Goal: Task Accomplishment & Management: Manage account settings

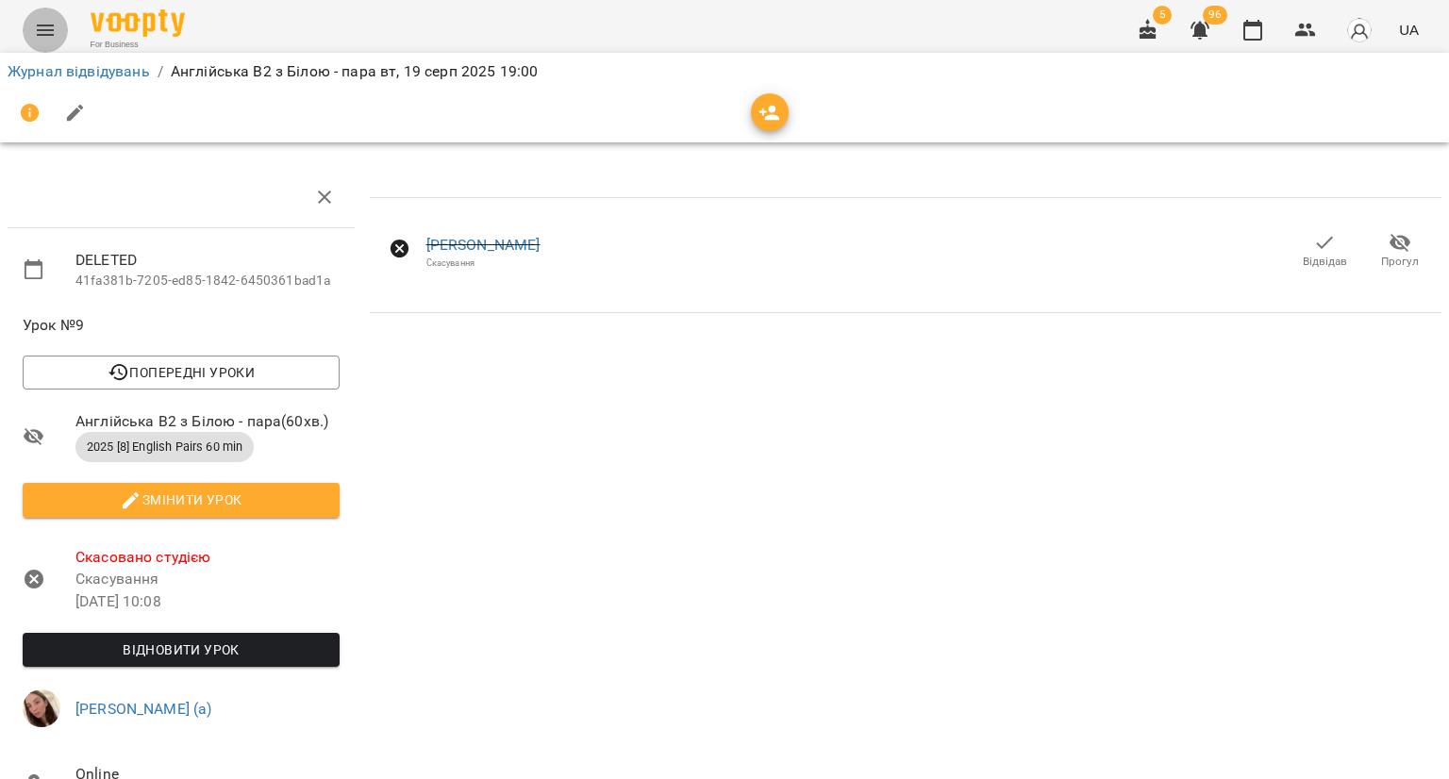
click at [43, 27] on icon "Menu" at bounding box center [45, 30] width 23 height 23
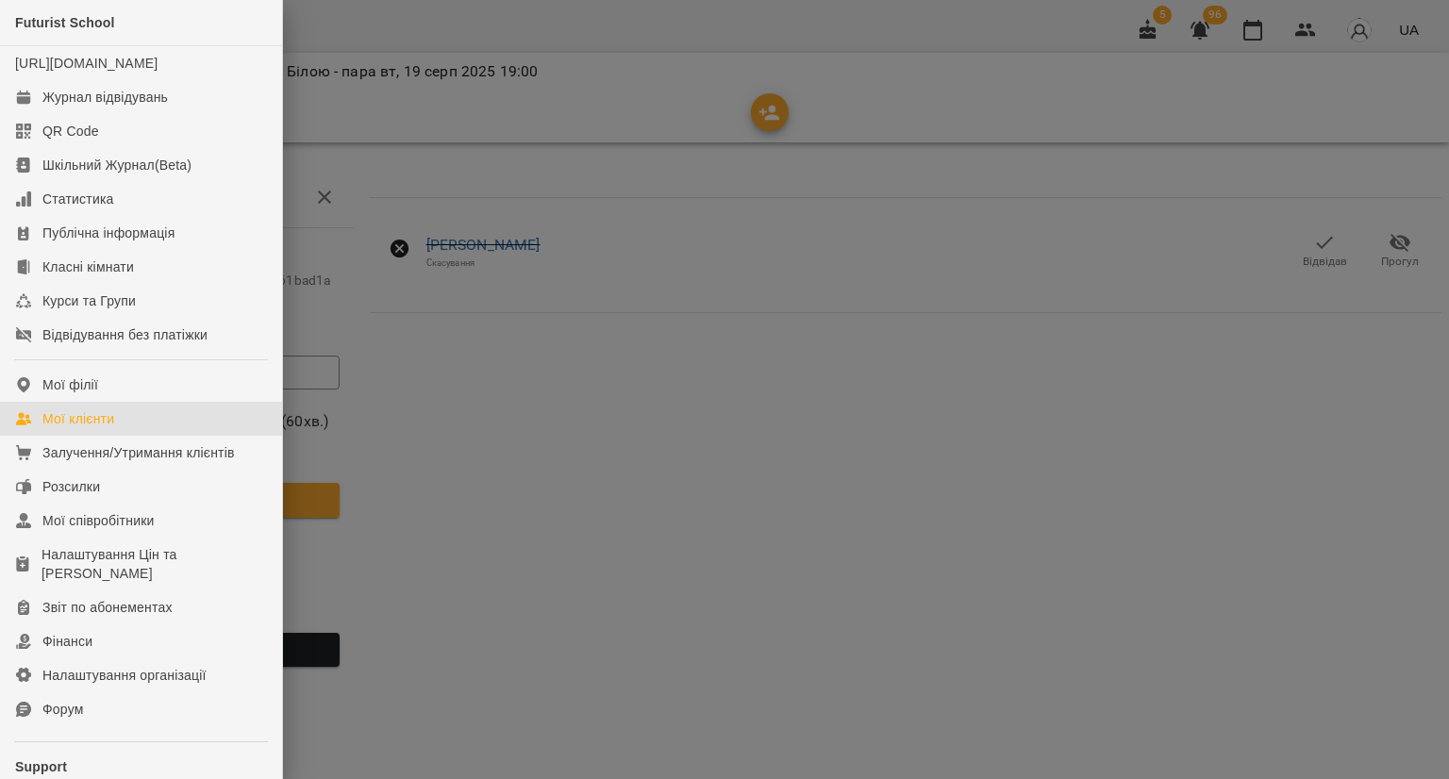
click at [81, 428] on div "Мої клієнти" at bounding box center [78, 418] width 72 height 19
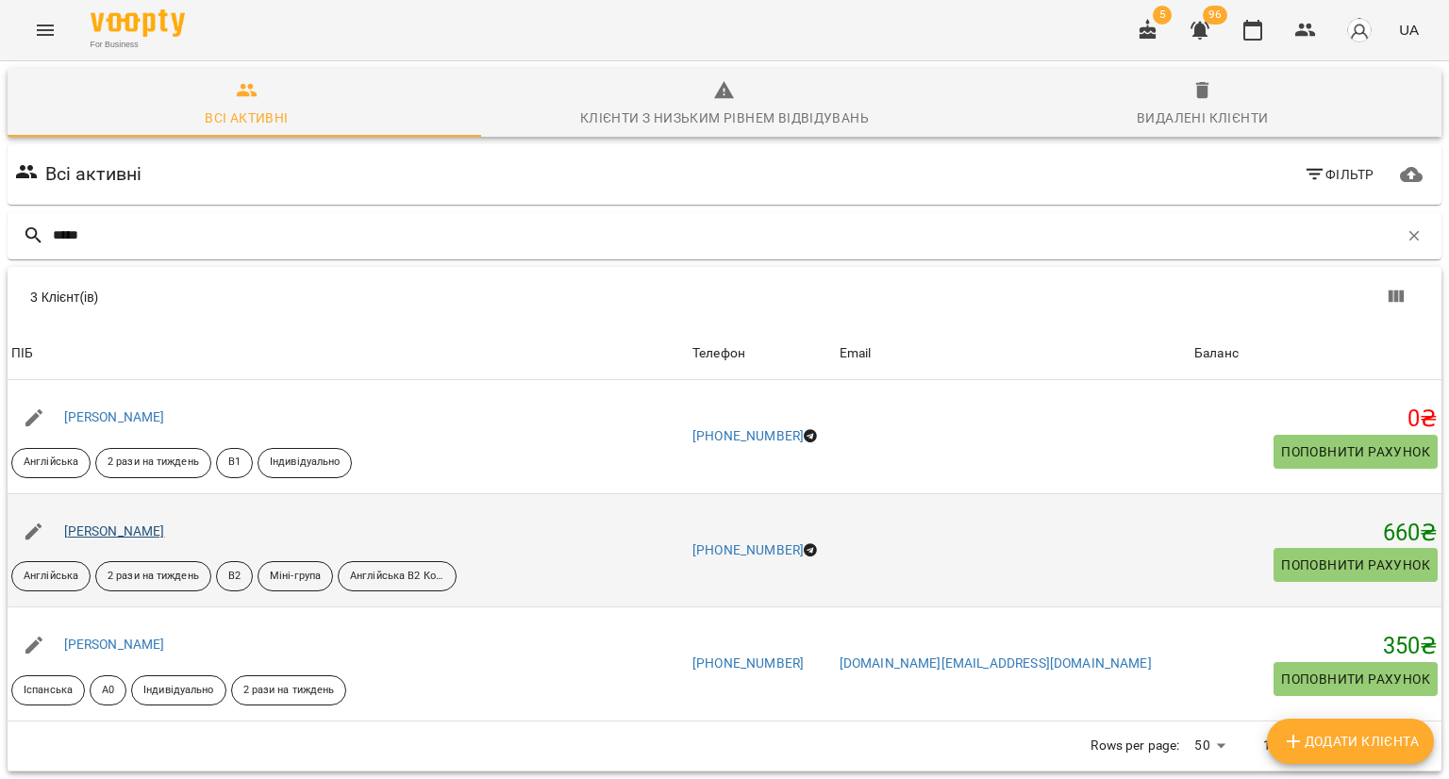
type input "*****"
click at [80, 525] on link "[PERSON_NAME]" at bounding box center [114, 531] width 101 height 15
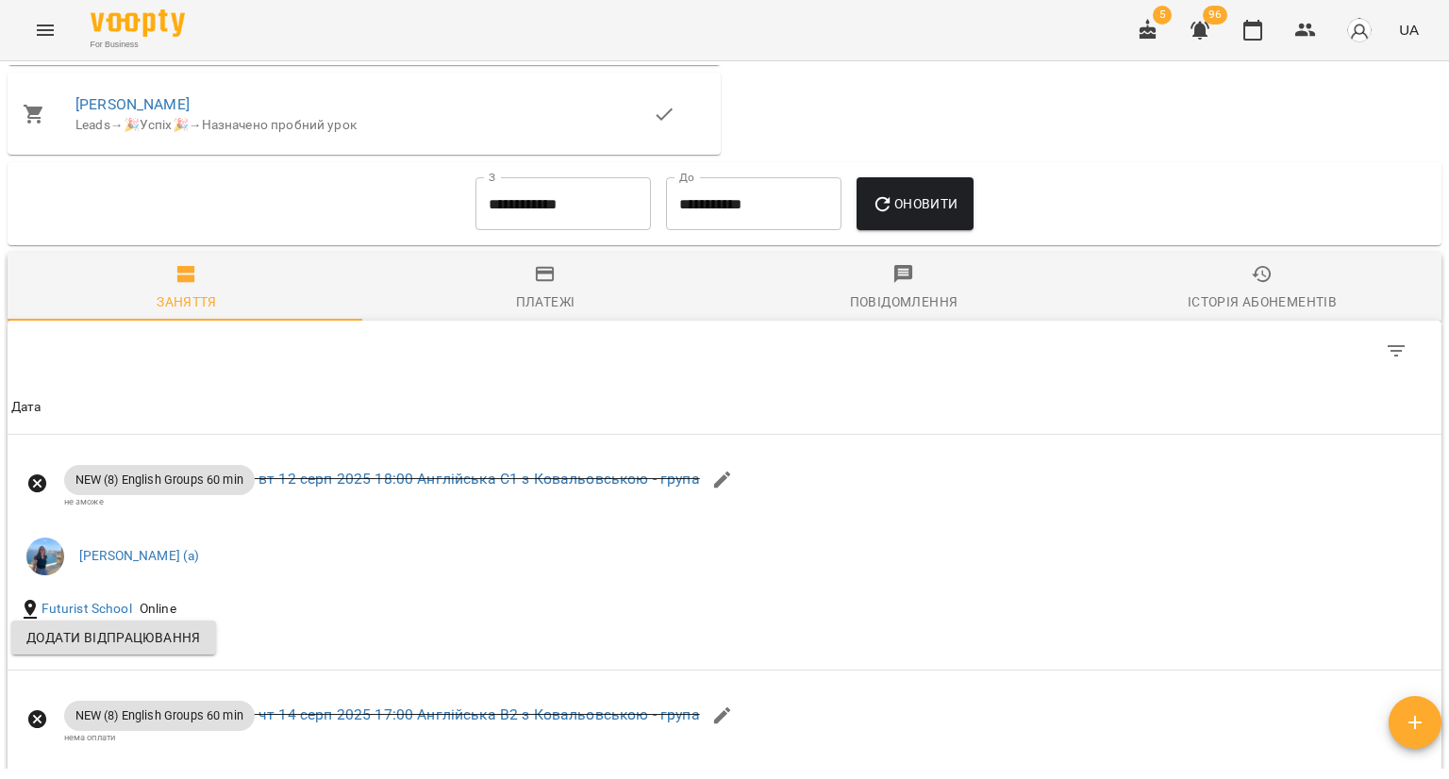
scroll to position [1256, 0]
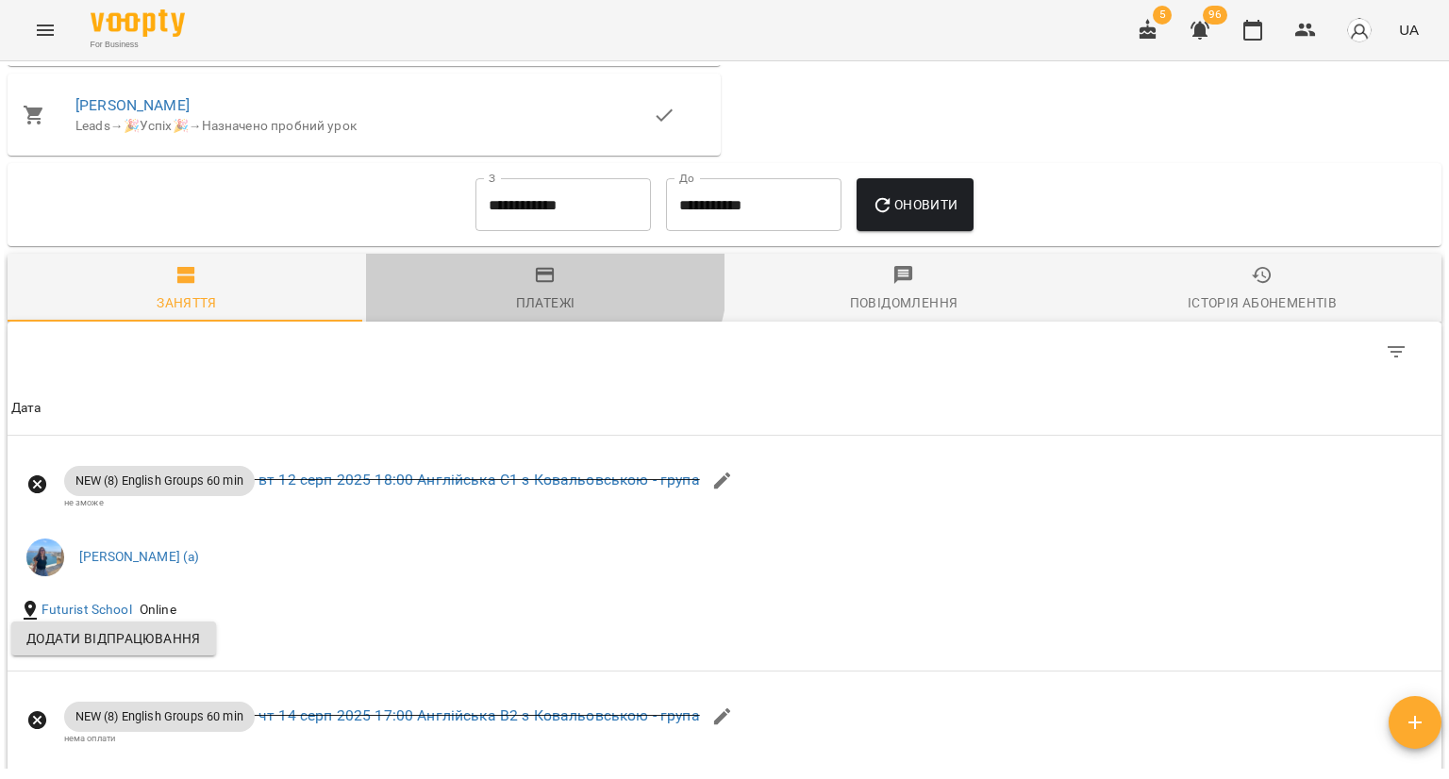
click at [536, 279] on icon "button" at bounding box center [545, 275] width 19 height 15
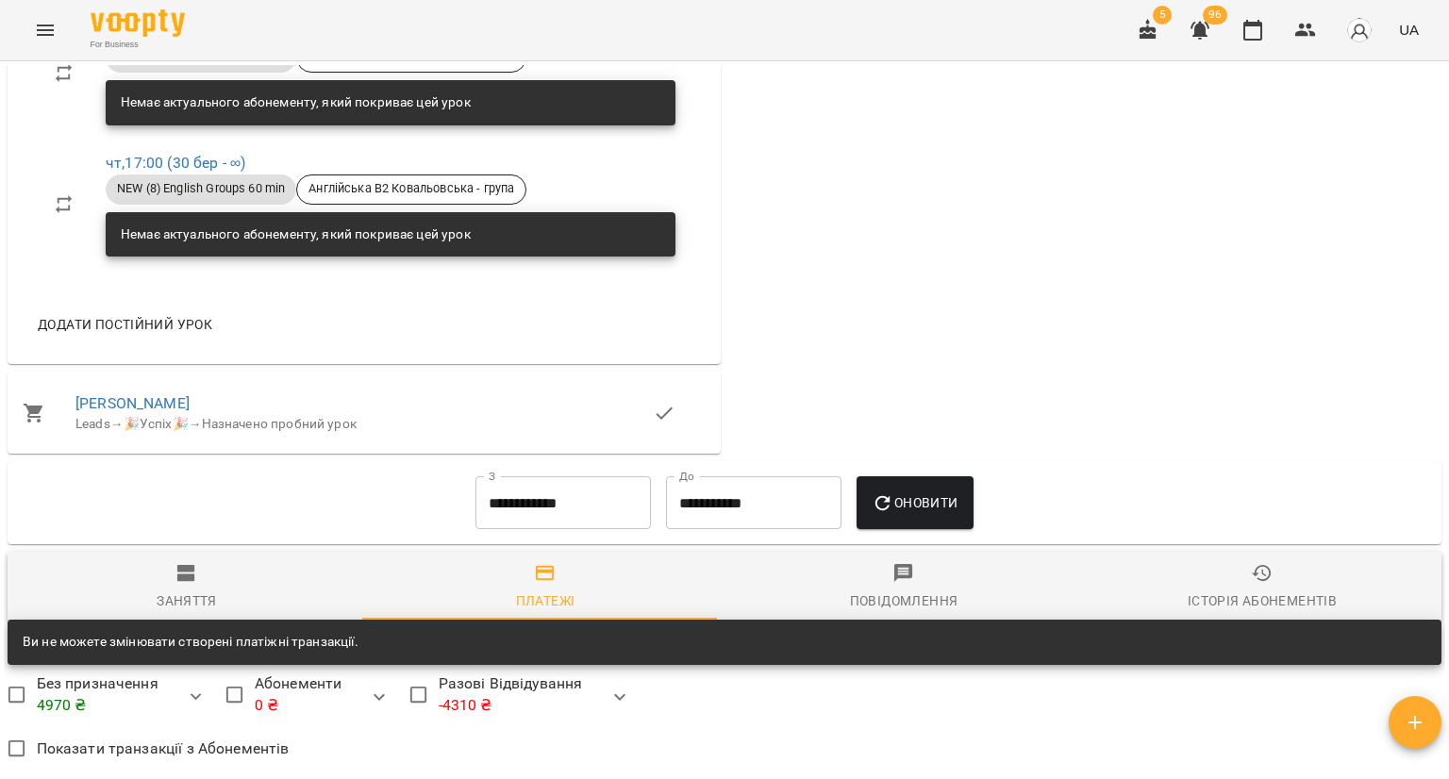
scroll to position [0, 0]
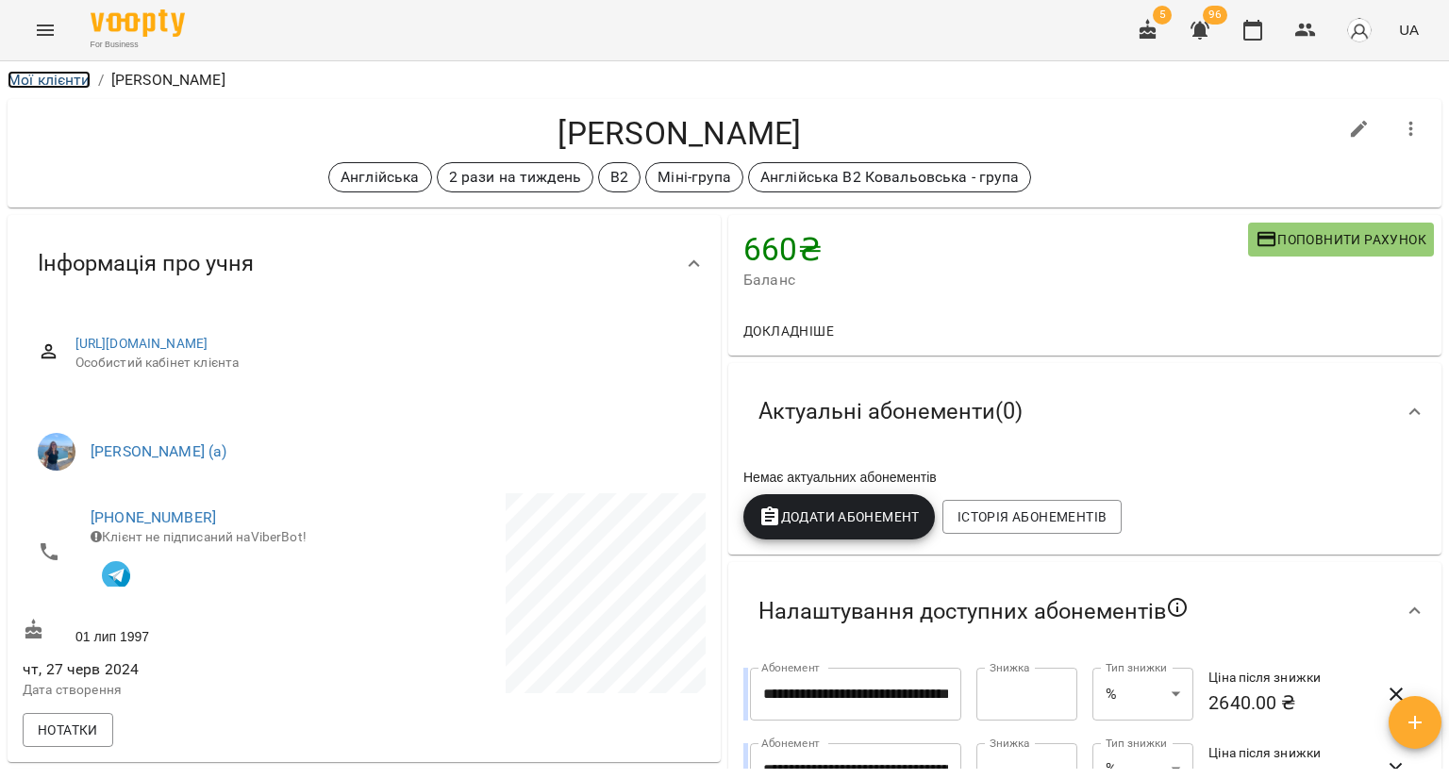
click at [65, 85] on link "Мої клієнти" at bounding box center [49, 80] width 83 height 18
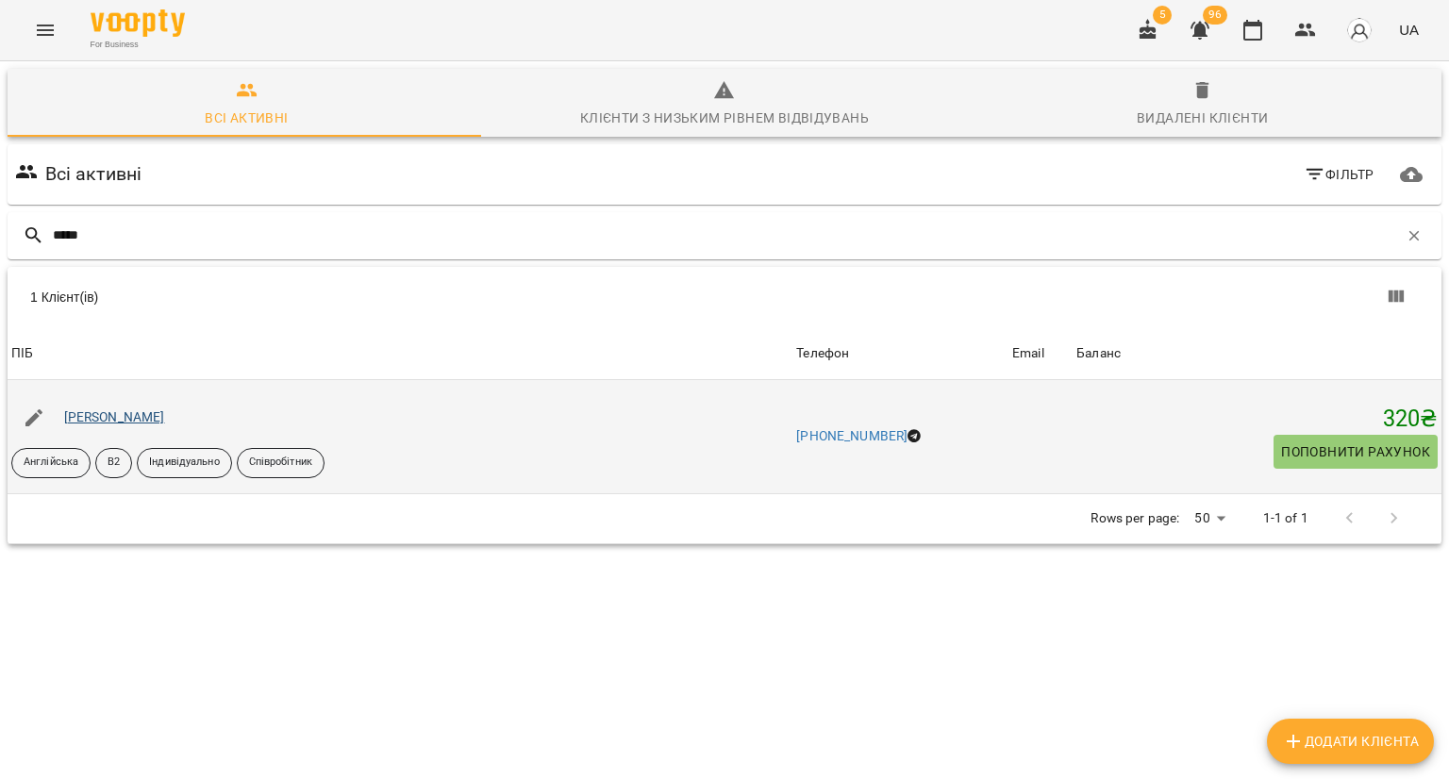
type input "*****"
click at [142, 420] on link "[PERSON_NAME]" at bounding box center [114, 416] width 101 height 15
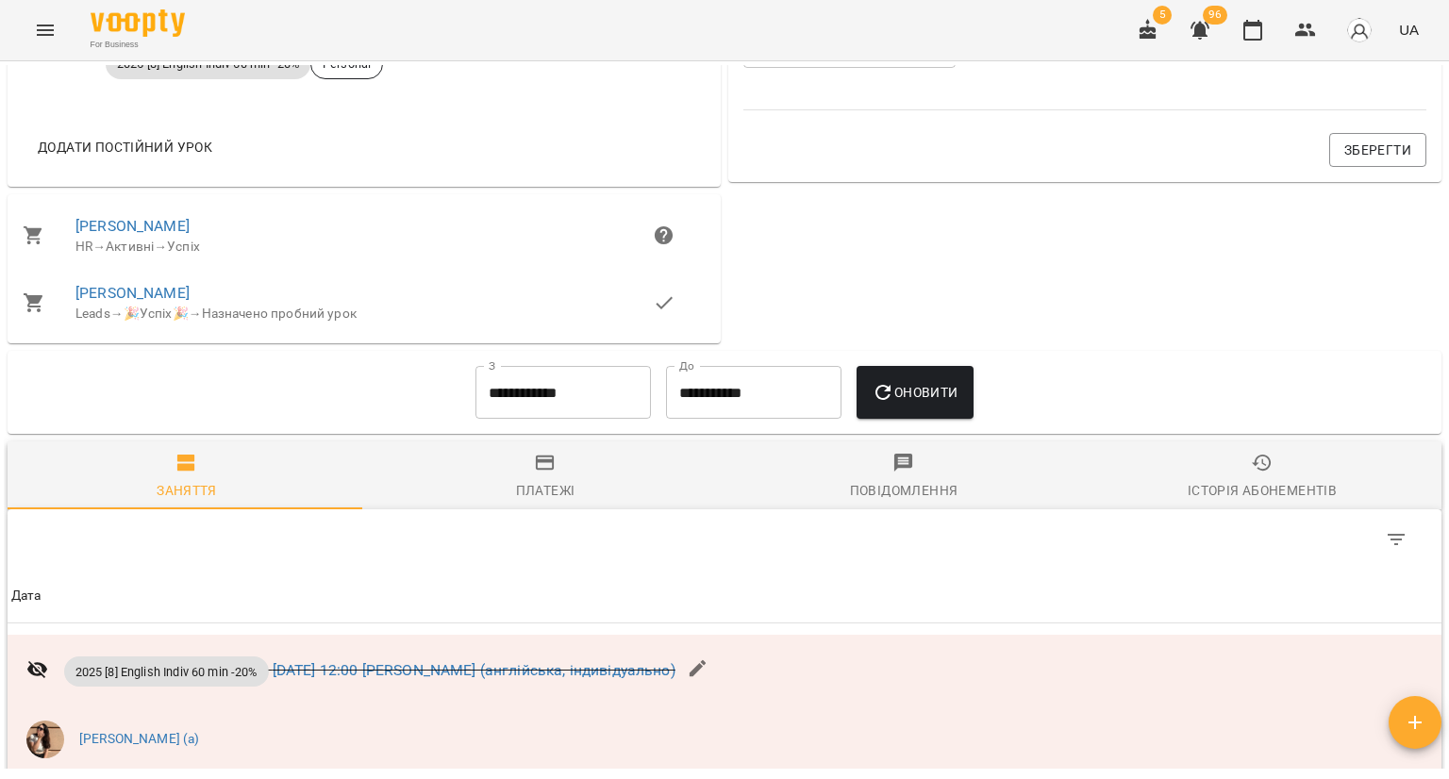
scroll to position [1015, 0]
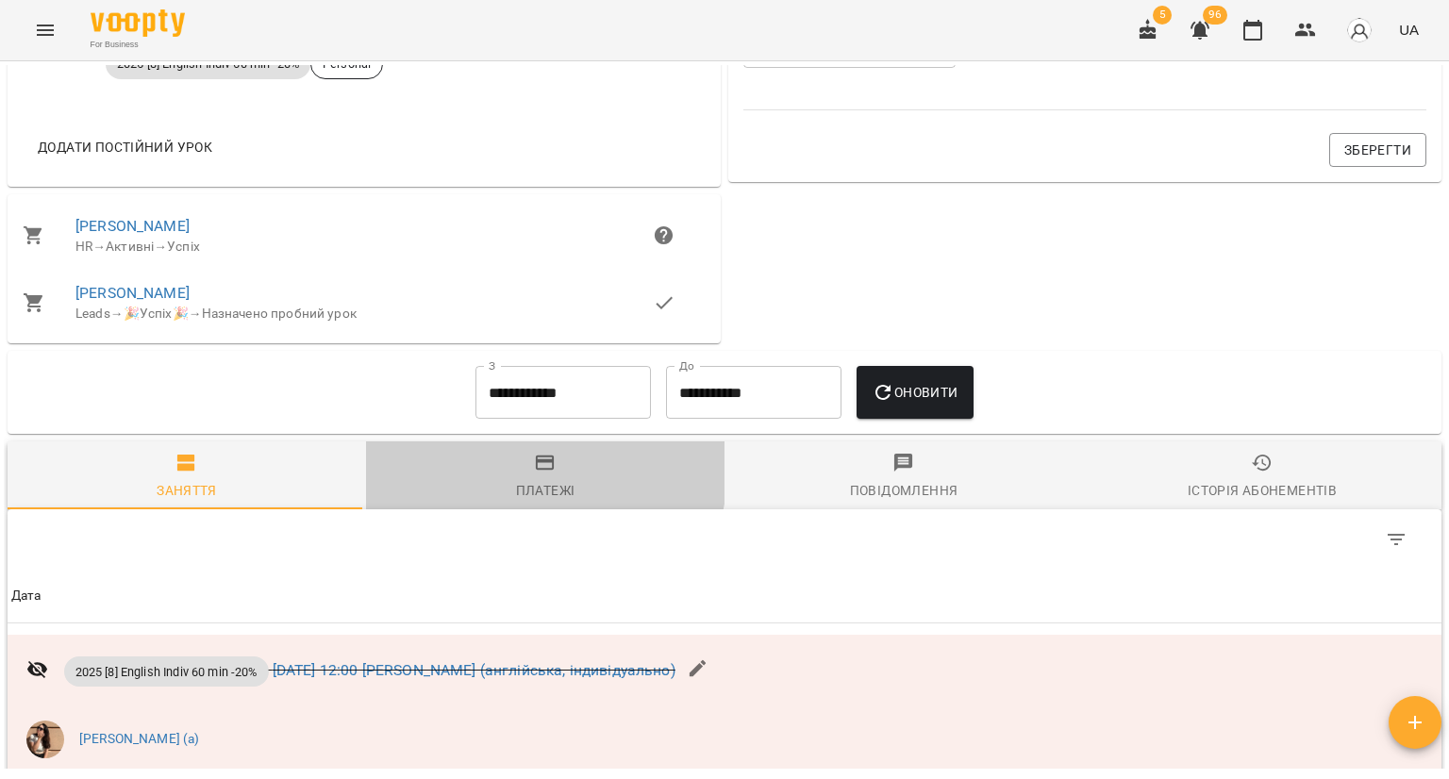
click at [541, 474] on icon "button" at bounding box center [545, 463] width 23 height 23
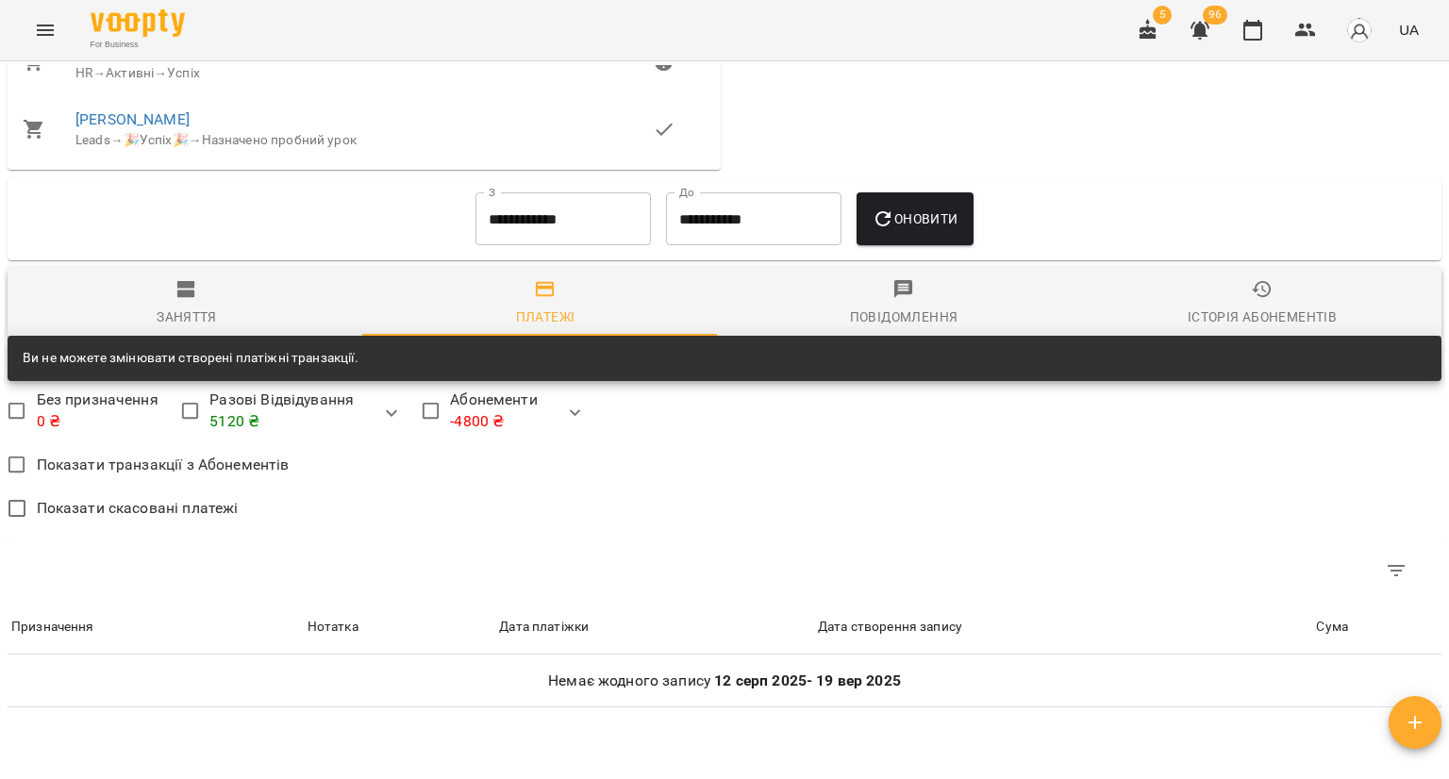
scroll to position [1153, 0]
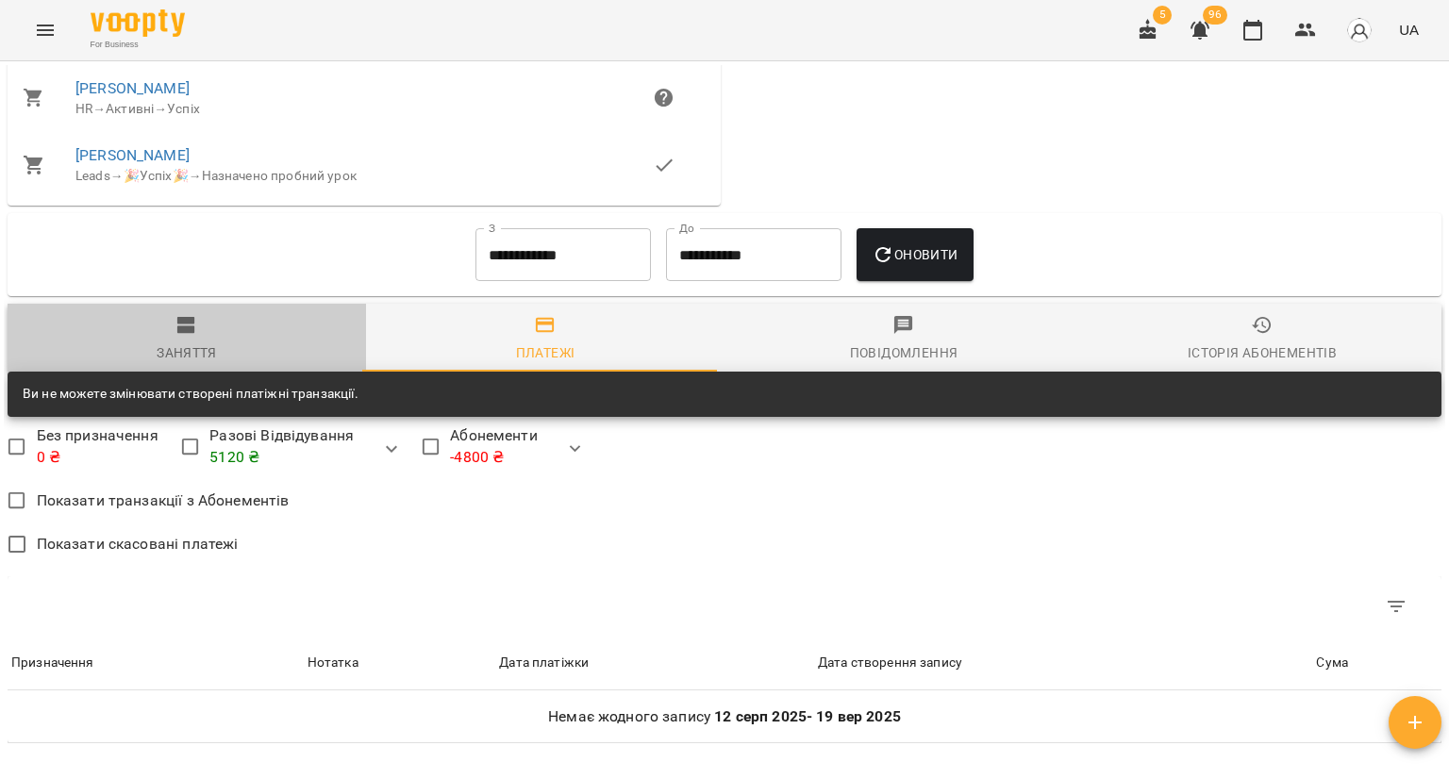
click at [195, 329] on icon "button" at bounding box center [186, 325] width 23 height 23
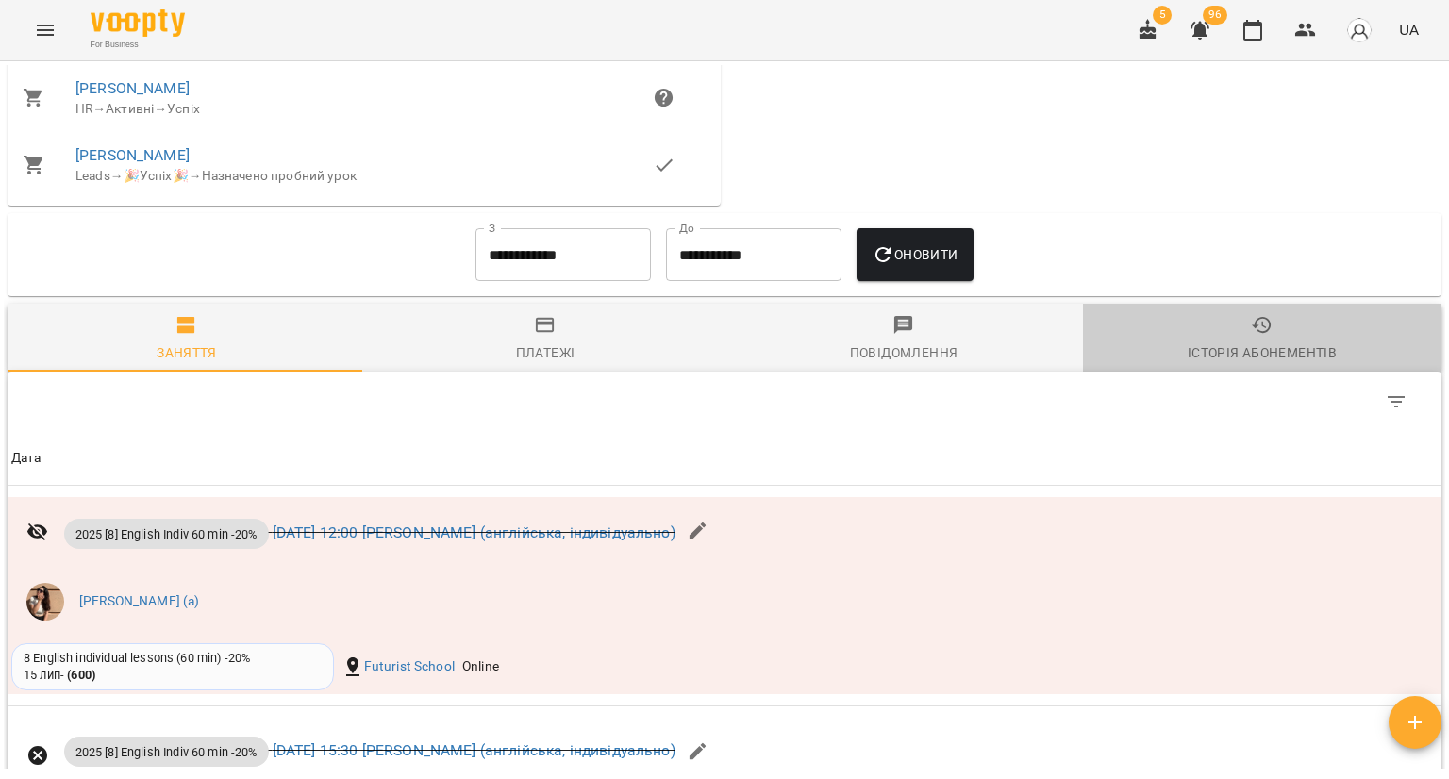
click at [1272, 338] on span "Історія абонементів" at bounding box center [1262, 339] width 336 height 51
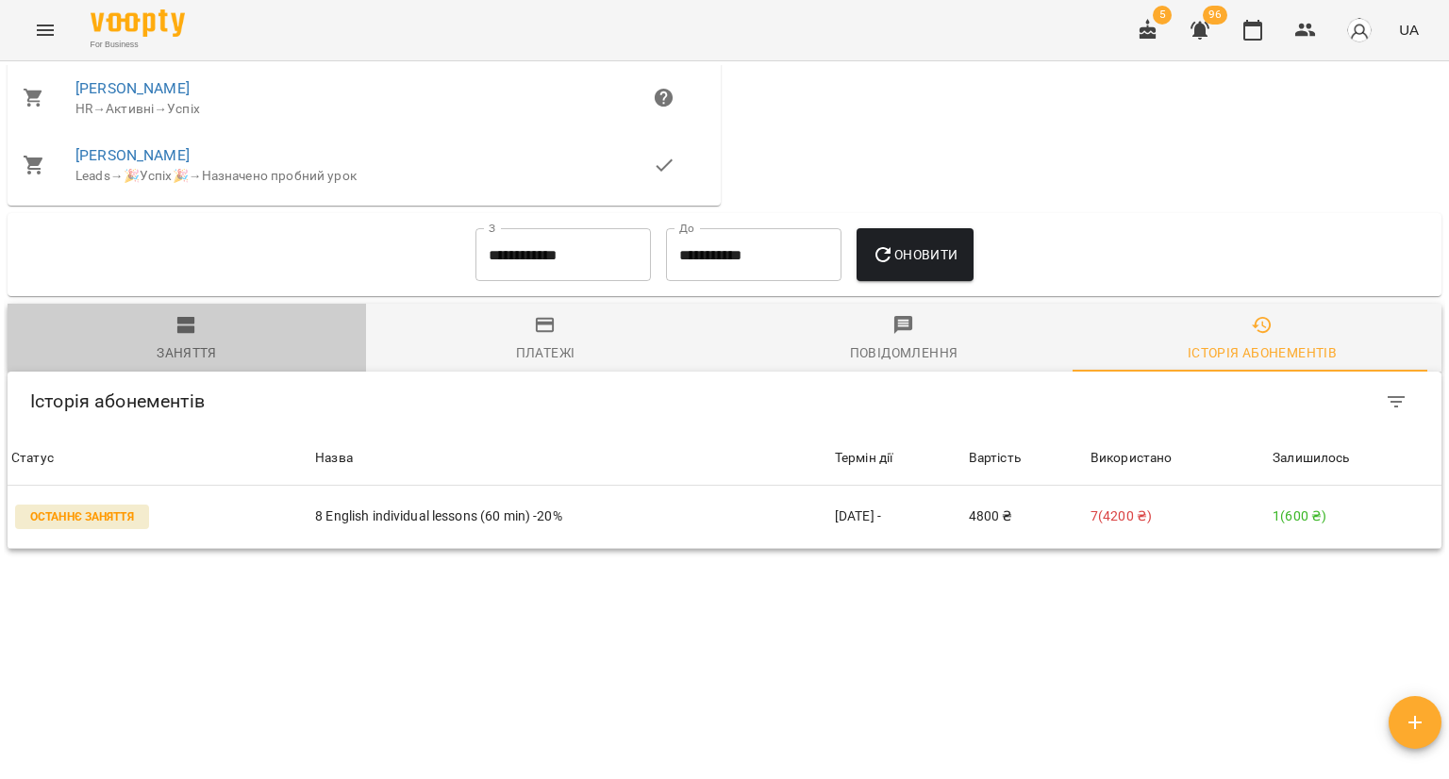
click at [195, 349] on div "Заняття" at bounding box center [187, 352] width 60 height 23
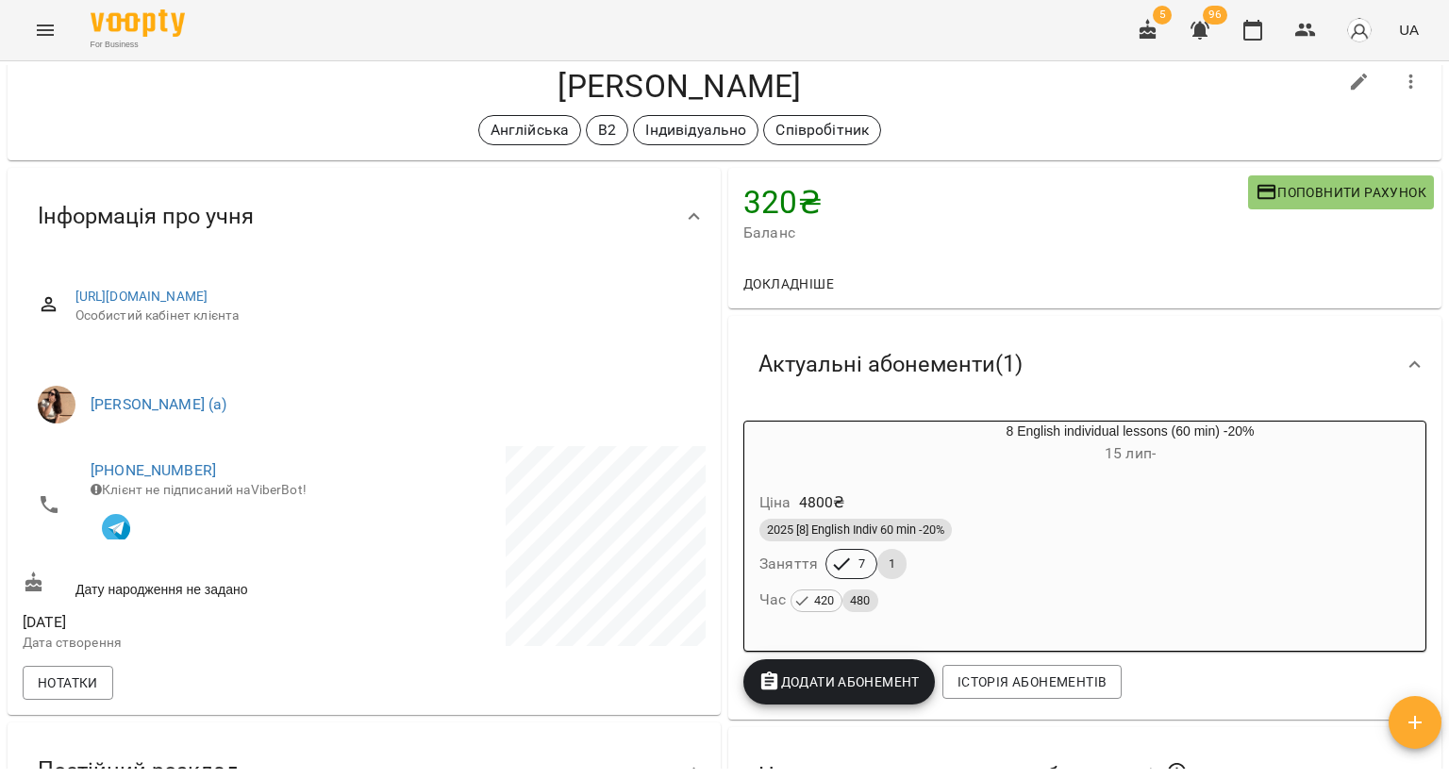
scroll to position [0, 0]
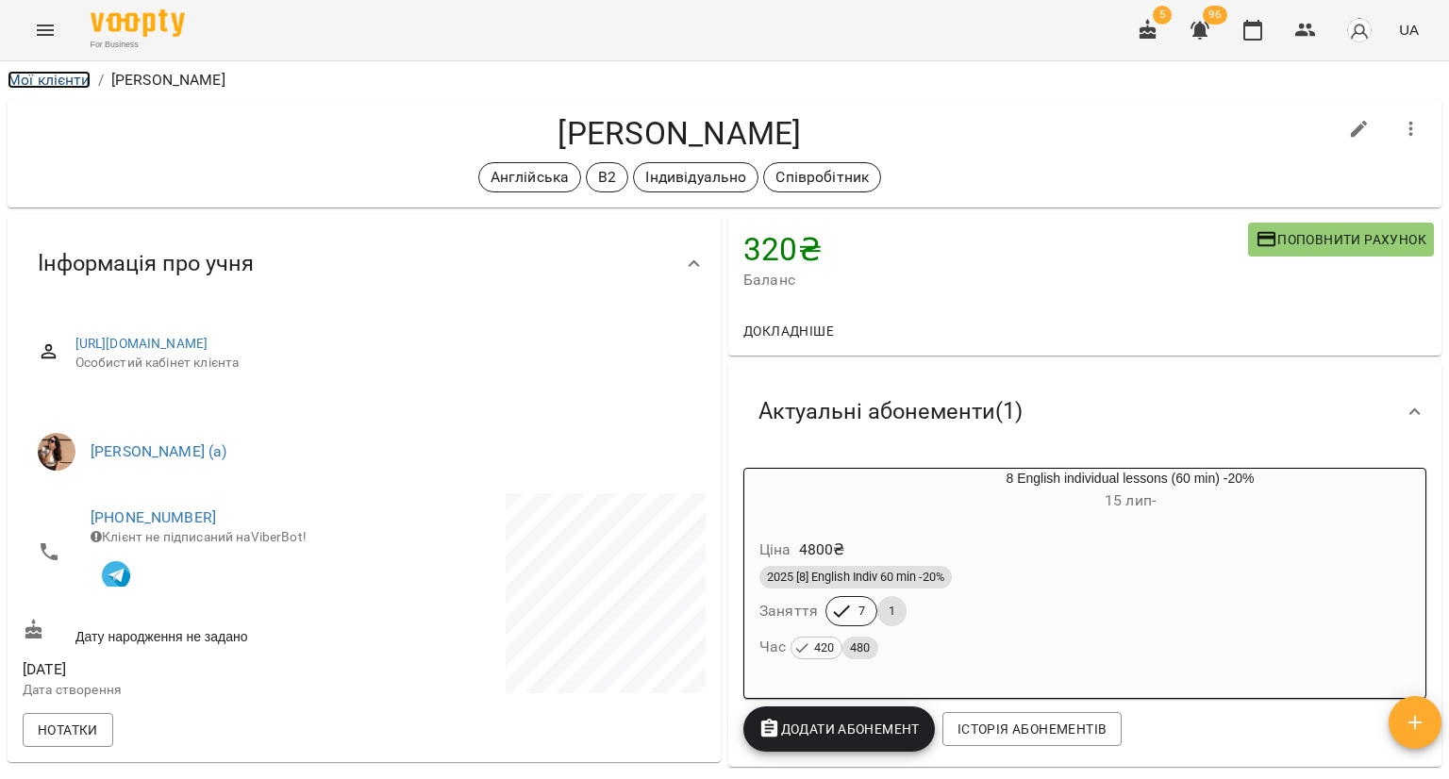
click at [64, 82] on link "Мої клієнти" at bounding box center [49, 80] width 83 height 18
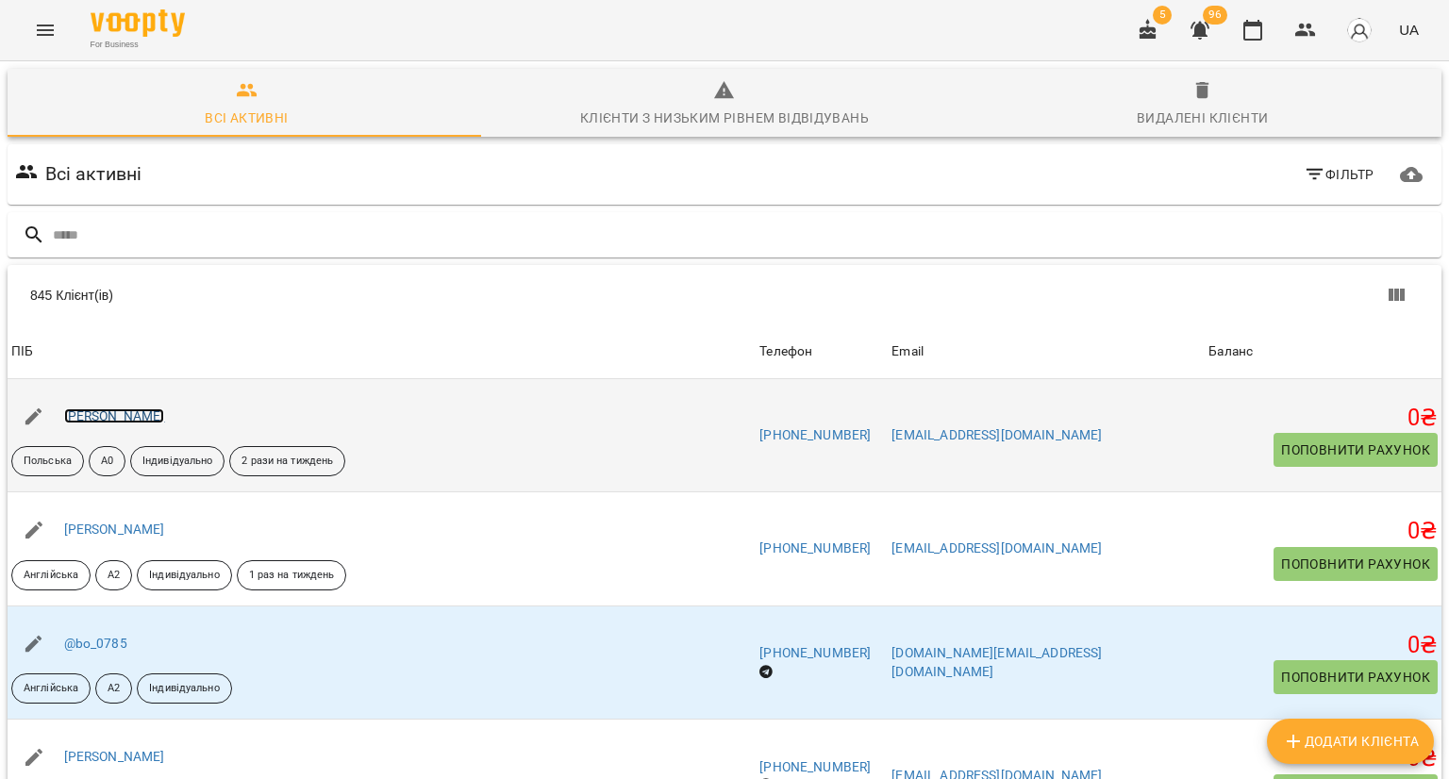
click at [141, 416] on link "[PERSON_NAME]" at bounding box center [114, 415] width 101 height 15
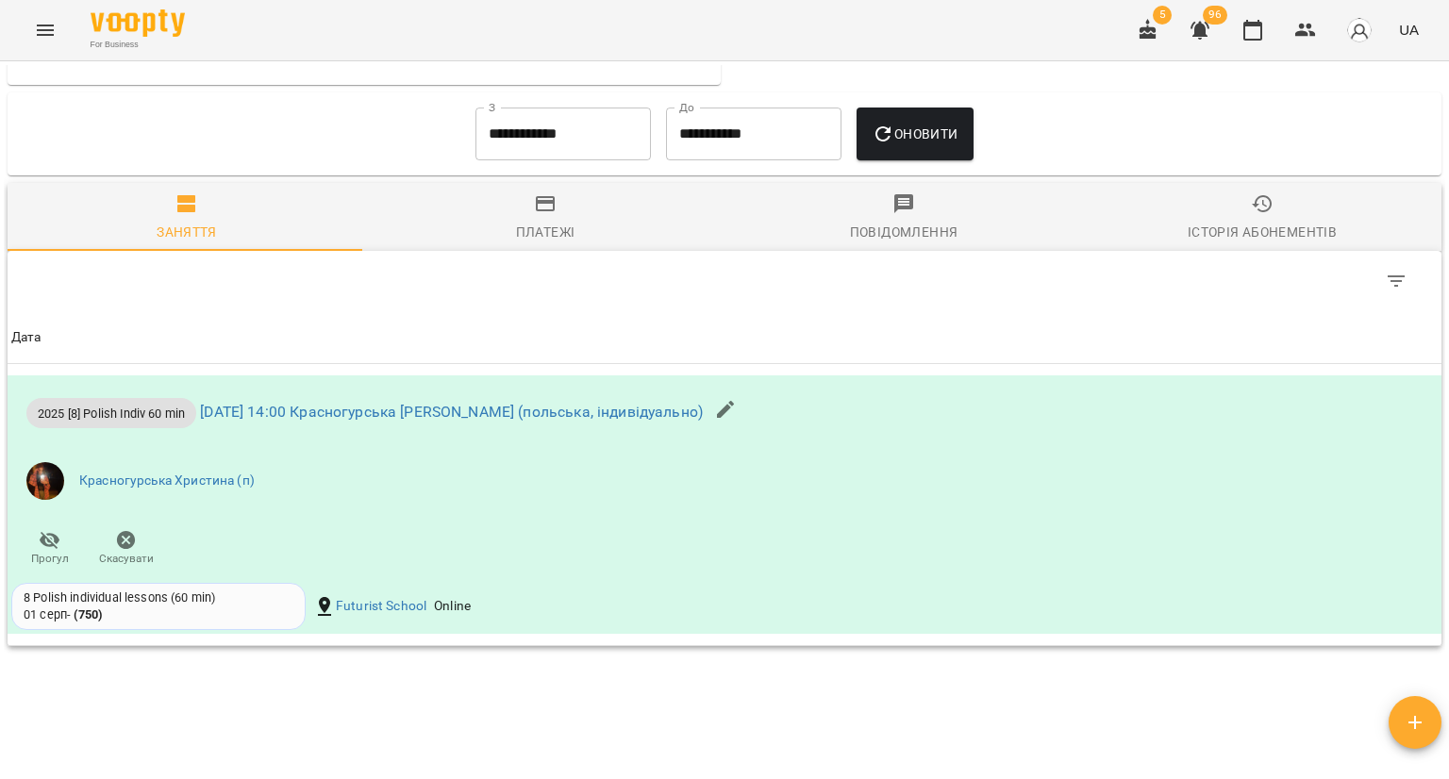
scroll to position [1798, 0]
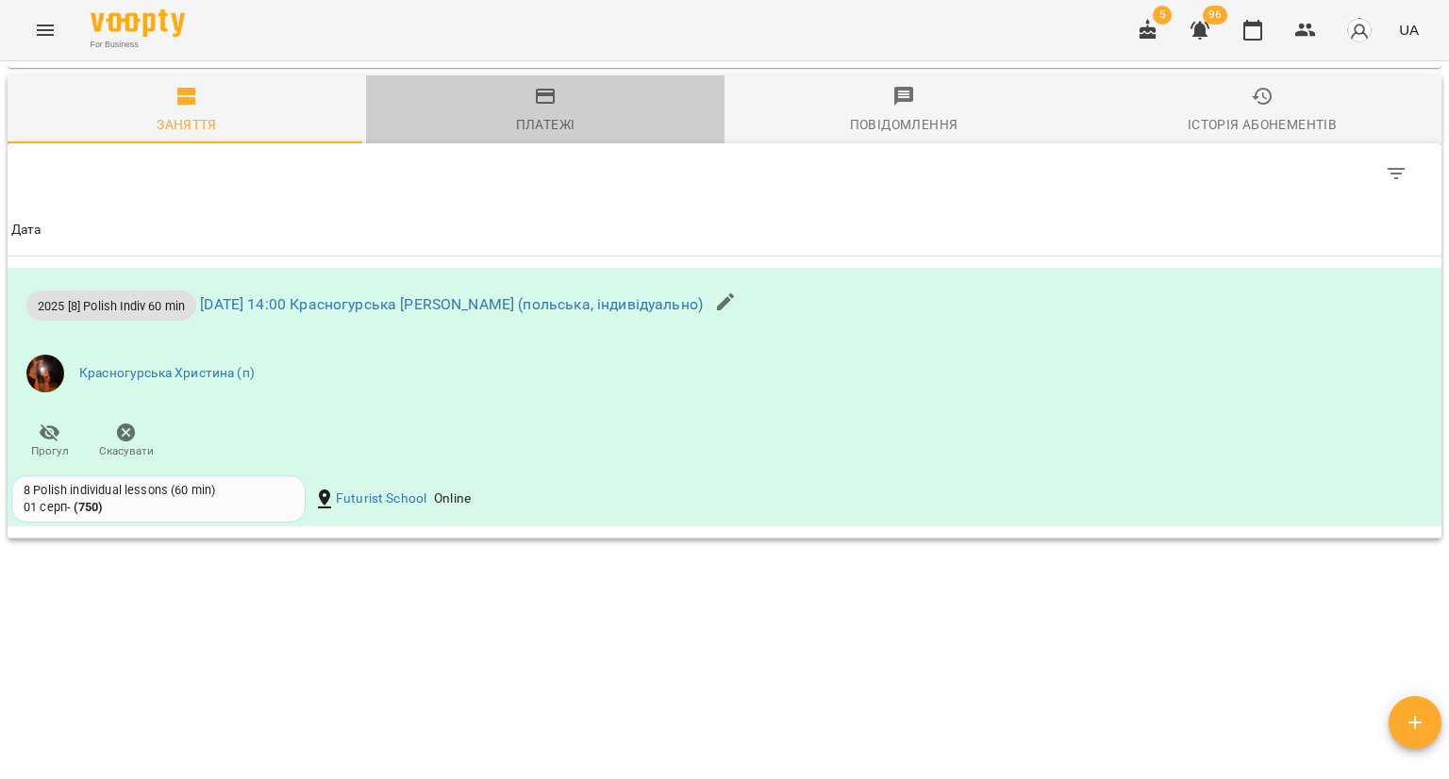
click at [564, 121] on div "Платежі" at bounding box center [545, 124] width 59 height 23
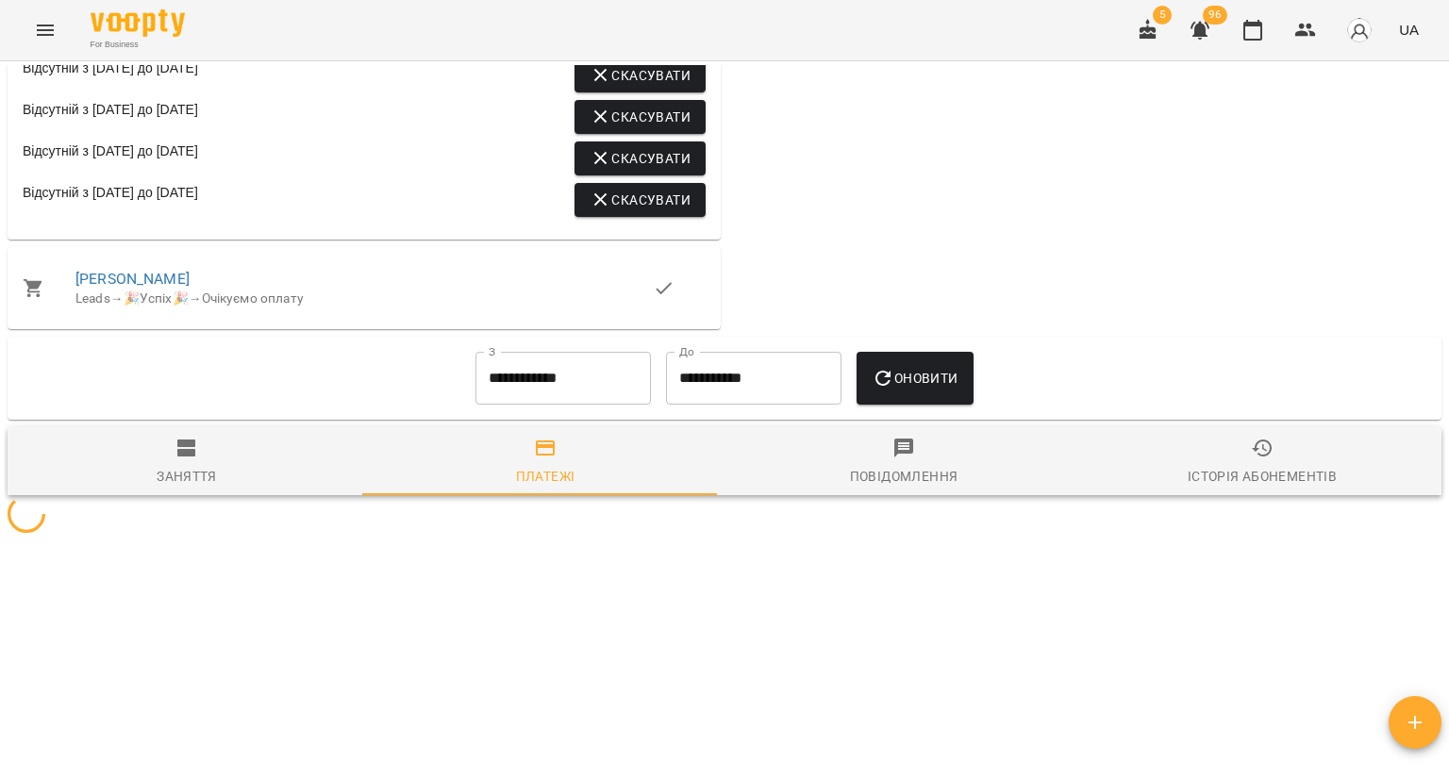
scroll to position [1774, 0]
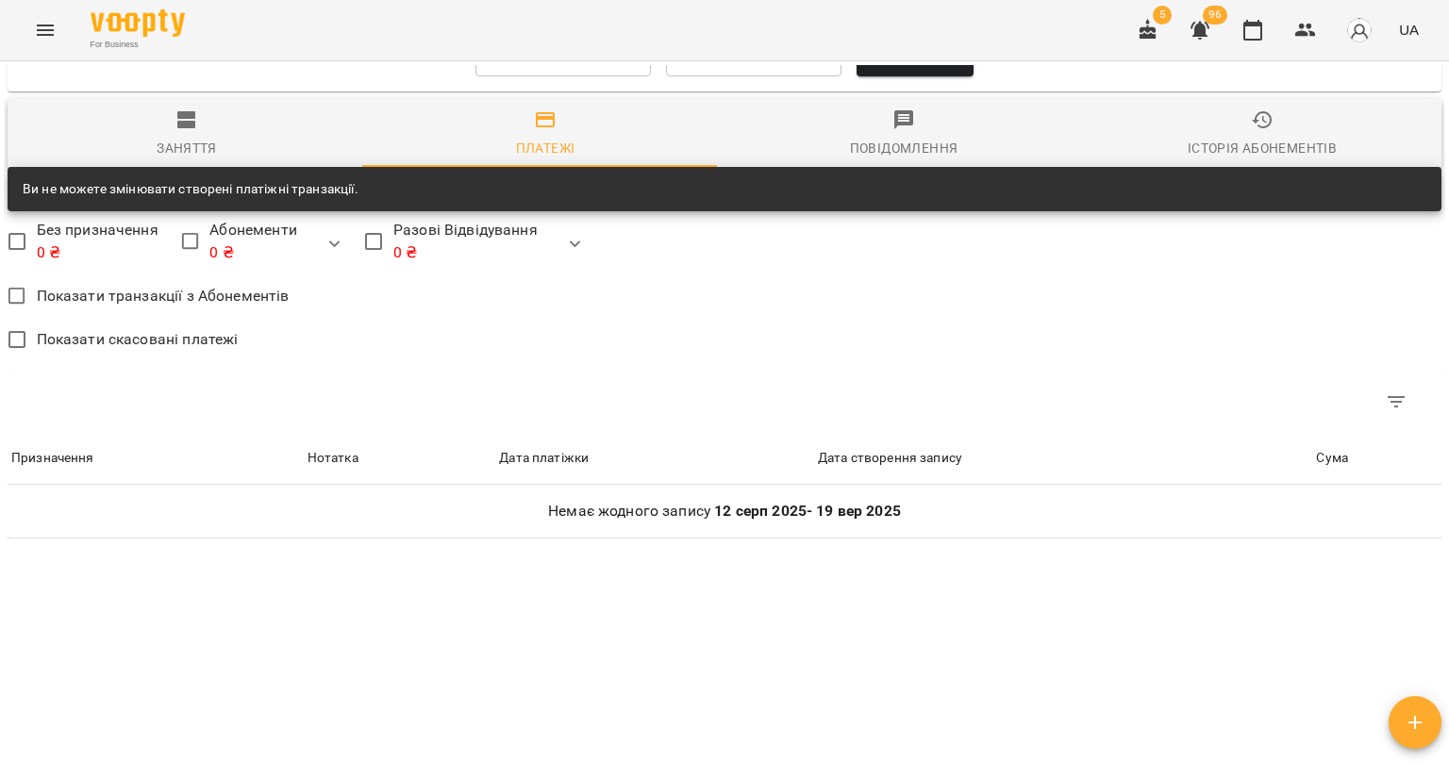
click at [1220, 127] on span "Історія абонементів" at bounding box center [1262, 133] width 336 height 51
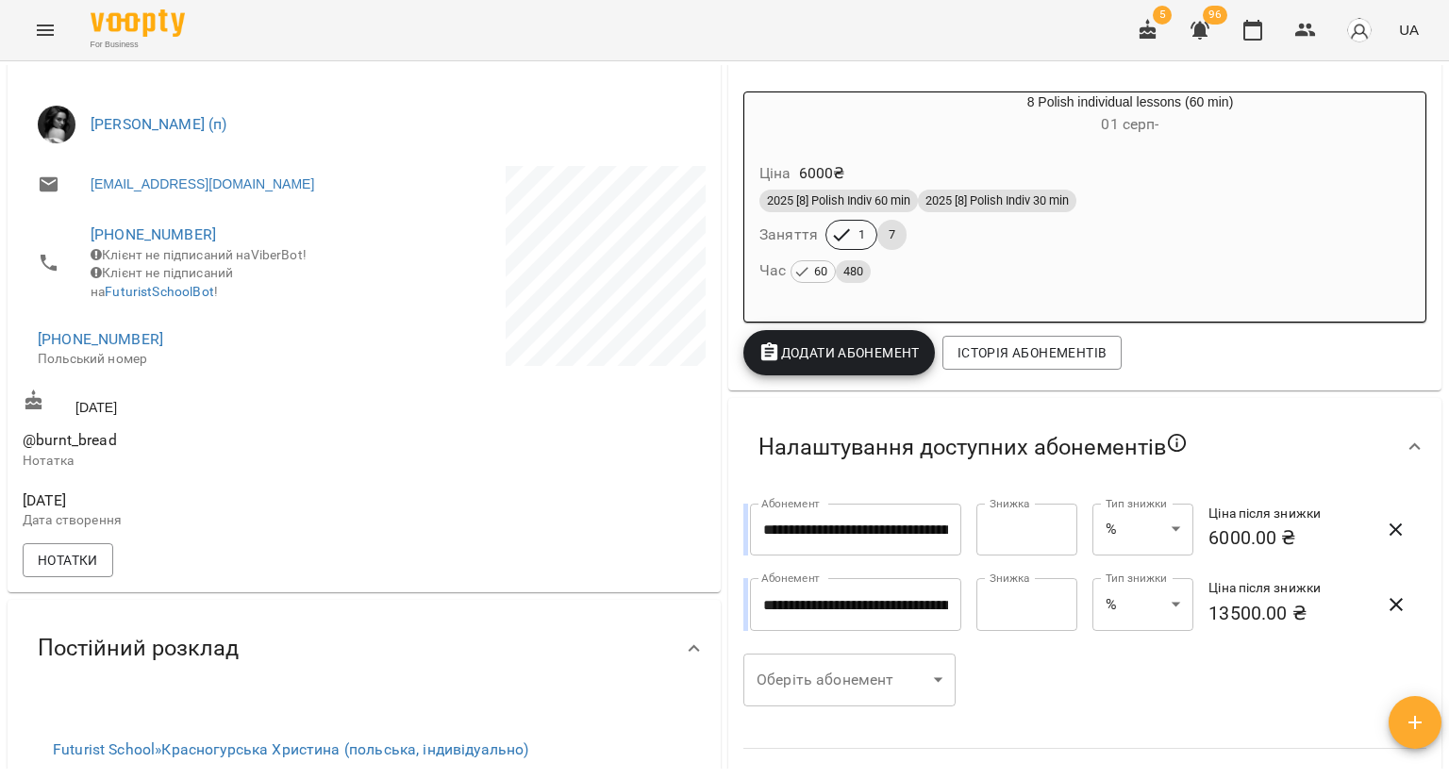
scroll to position [0, 0]
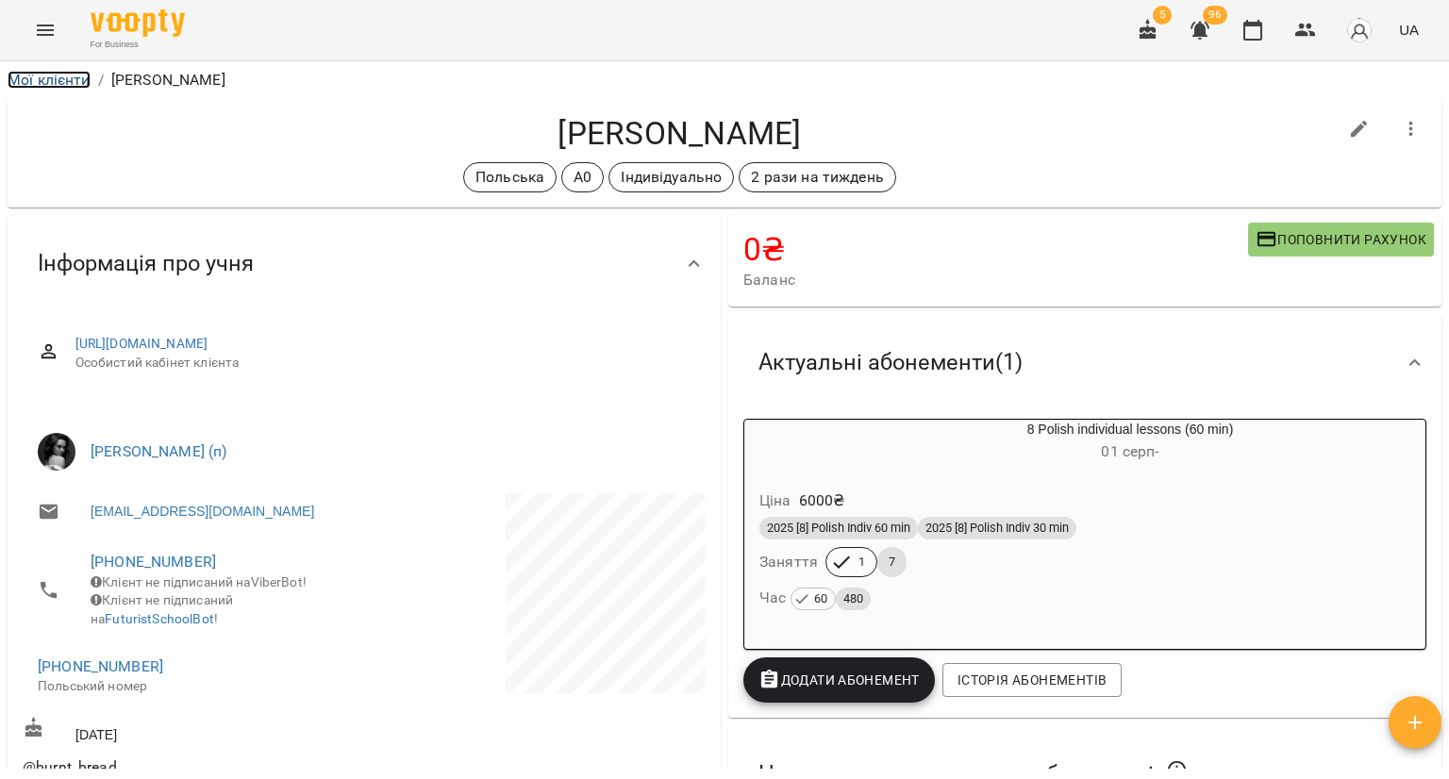
click at [57, 80] on link "Мої клієнти" at bounding box center [49, 80] width 83 height 18
